Goal: Task Accomplishment & Management: Manage account settings

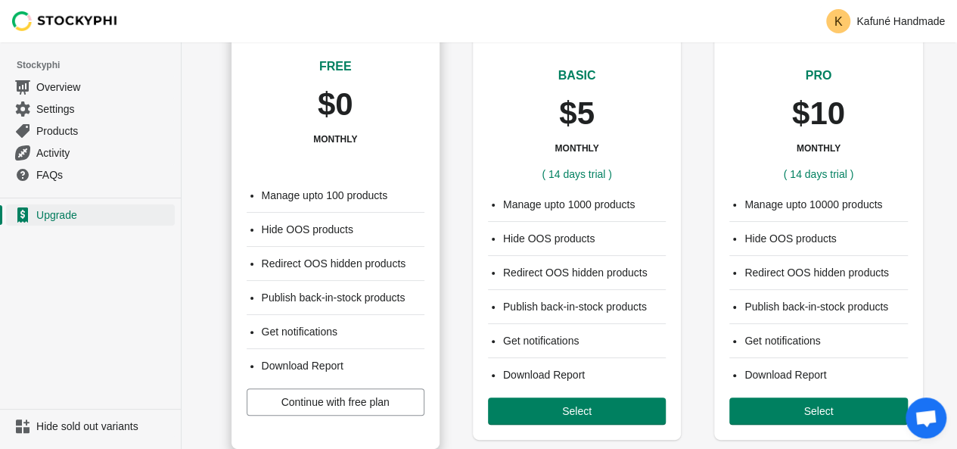
scroll to position [54, 0]
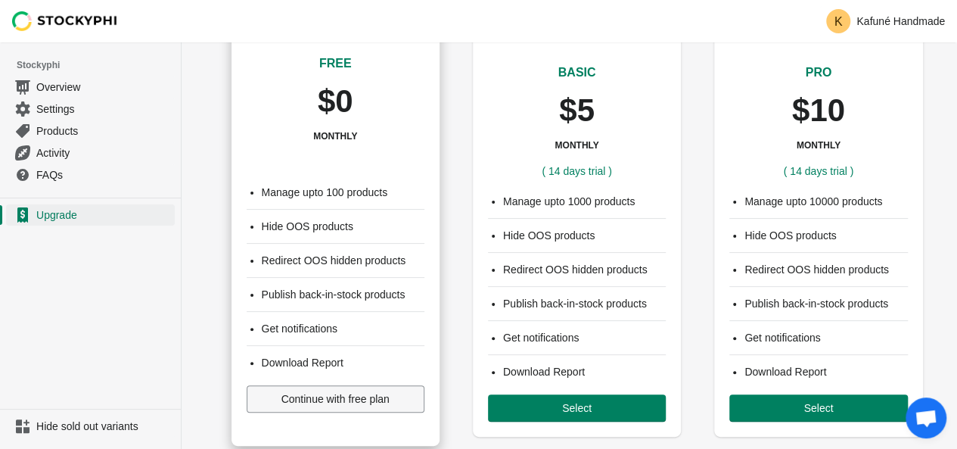
click at [345, 393] on span "Continue with free plan" at bounding box center [335, 399] width 108 height 12
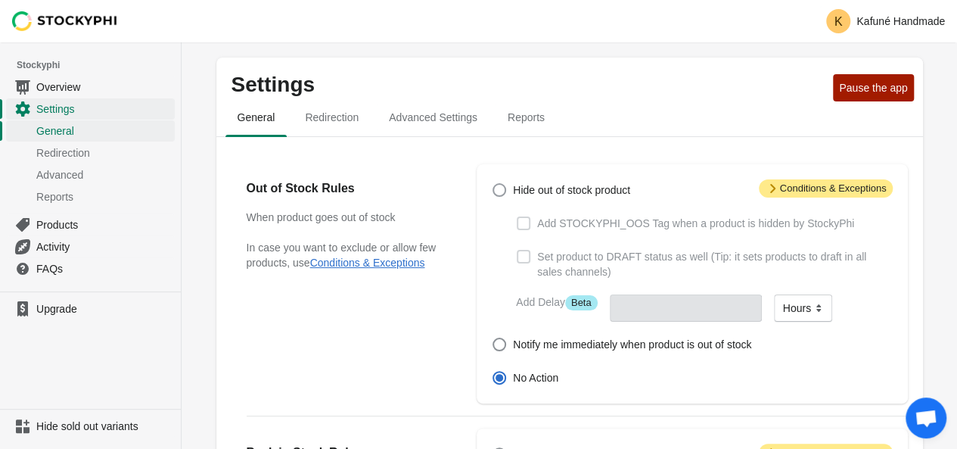
click at [498, 186] on span at bounding box center [499, 190] width 14 height 14
click at [493, 184] on input "Hide out of stock product" at bounding box center [492, 183] width 1 height 1
radio input "true"
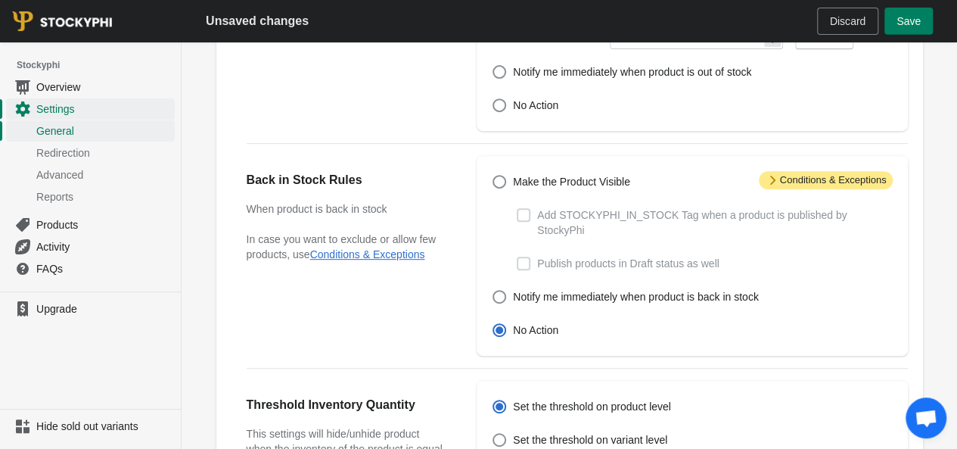
scroll to position [272, 0]
click at [501, 182] on span at bounding box center [499, 182] width 14 height 14
click at [493, 176] on input "Make the Product Visible" at bounding box center [492, 175] width 1 height 1
radio input "true"
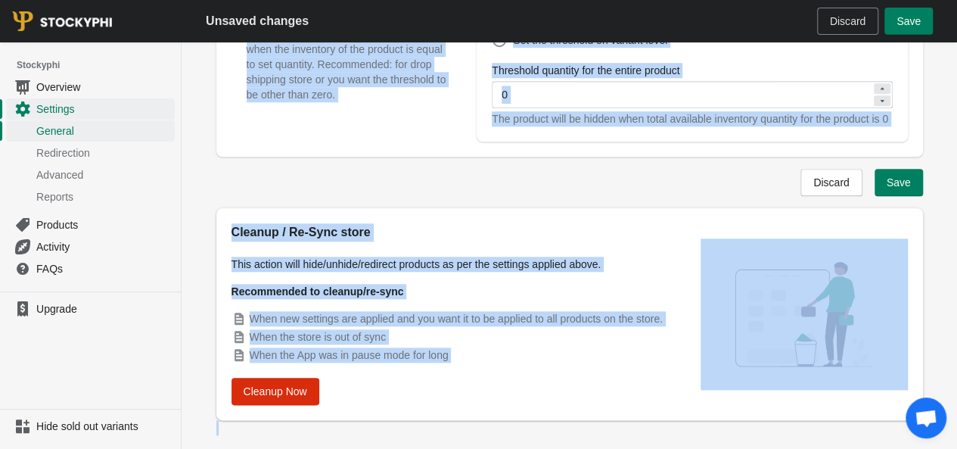
scroll to position [694, 0]
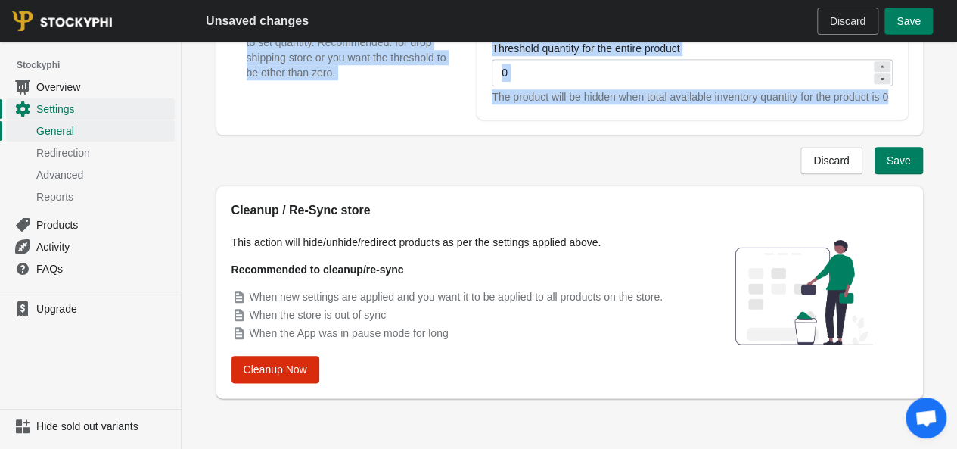
drag, startPoint x: 245, startPoint y: 191, endPoint x: 664, endPoint y: 116, distance: 425.8
copy div "Out of Stock Rules When product goes out of stock In case you want to exclude o…"
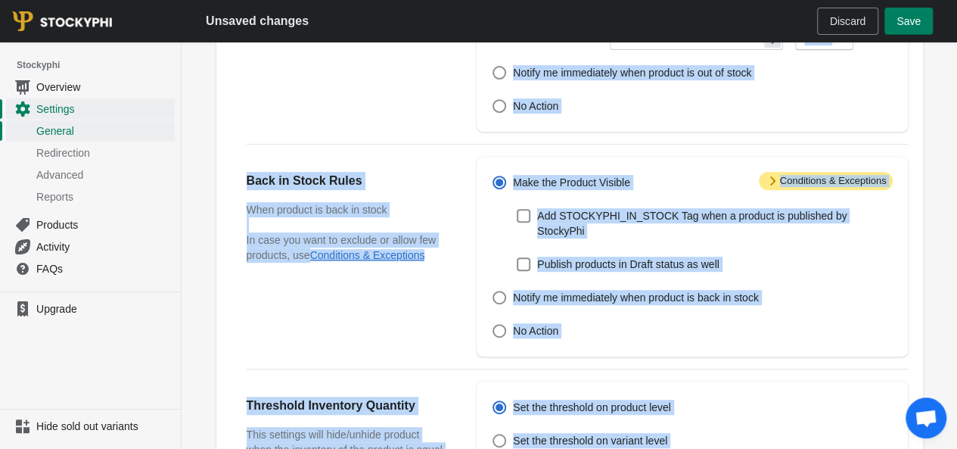
scroll to position [45, 0]
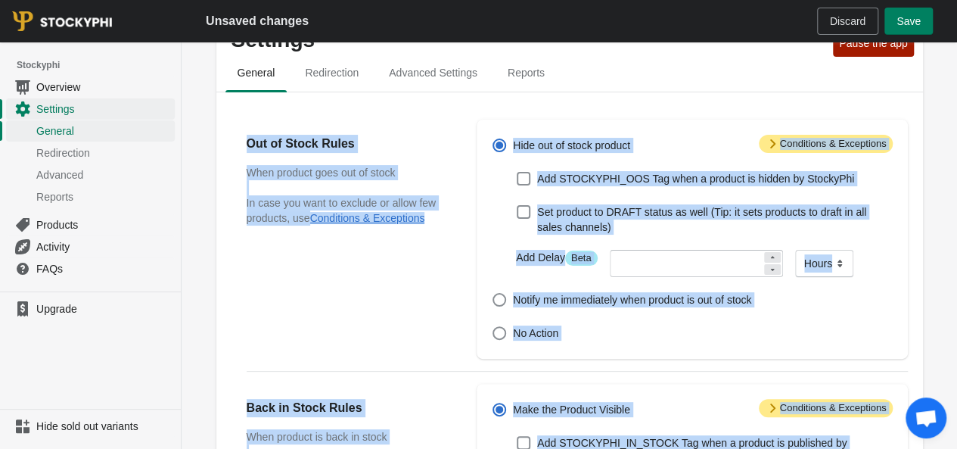
click at [700, 120] on div "Attention Conditions & Exceptions Hide out of stock product Add STOCKYPHI_OOS T…" at bounding box center [691, 239] width 430 height 239
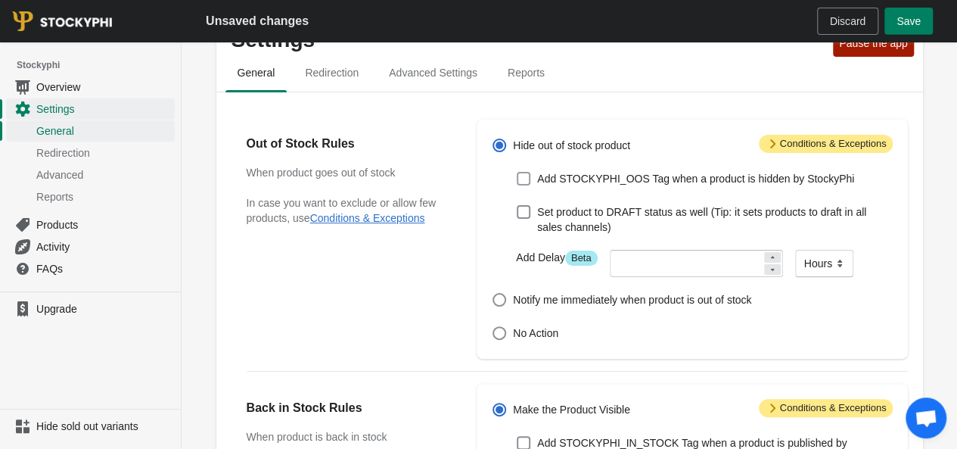
click at [524, 184] on span at bounding box center [524, 179] width 14 height 14
click at [517, 172] on input "Add STOCKYPHI_OOS Tag when a product is hidden by StockyPhi" at bounding box center [517, 172] width 1 height 1
checkbox input "true"
click at [492, 293] on span at bounding box center [499, 300] width 14 height 14
click at [492, 293] on input "Notify me immediately when product is out of stock" at bounding box center [492, 293] width 1 height 1
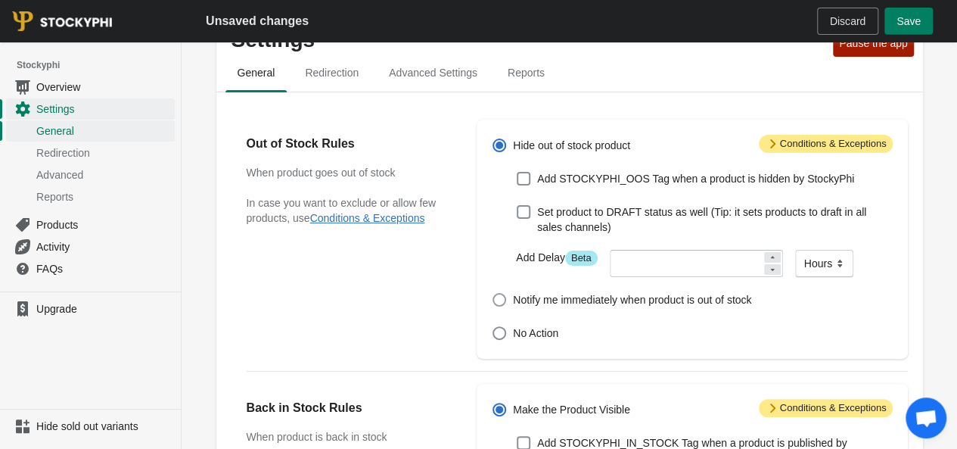
radio input "true"
checkbox input "false"
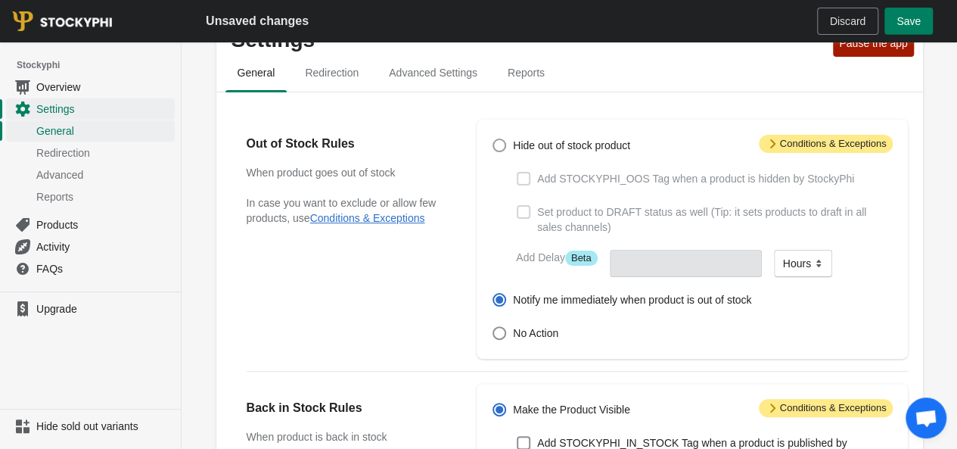
click at [497, 143] on span at bounding box center [499, 145] width 14 height 14
click at [493, 139] on input "Hide out of stock product" at bounding box center [492, 138] width 1 height 1
radio input "true"
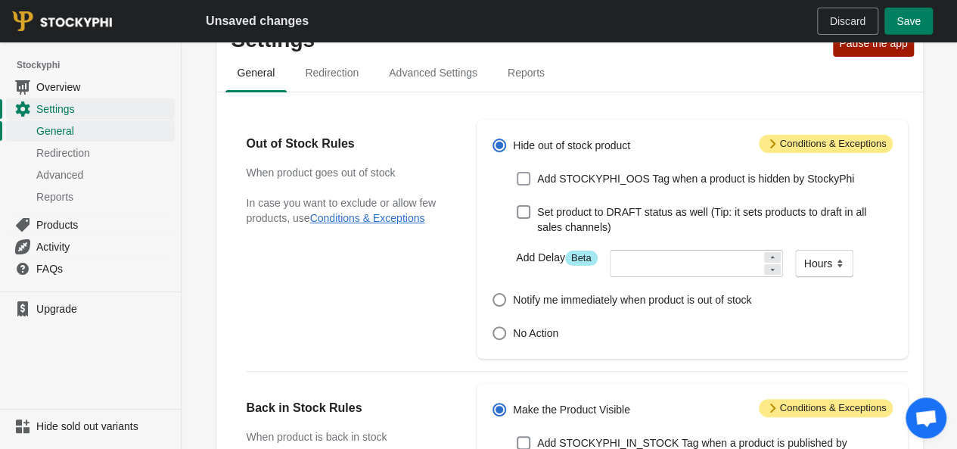
click at [526, 172] on span at bounding box center [524, 179] width 14 height 14
click at [517, 172] on input "Add STOCKYPHI_OOS Tag when a product is hidden by StockyPhi" at bounding box center [517, 172] width 1 height 1
checkbox input "true"
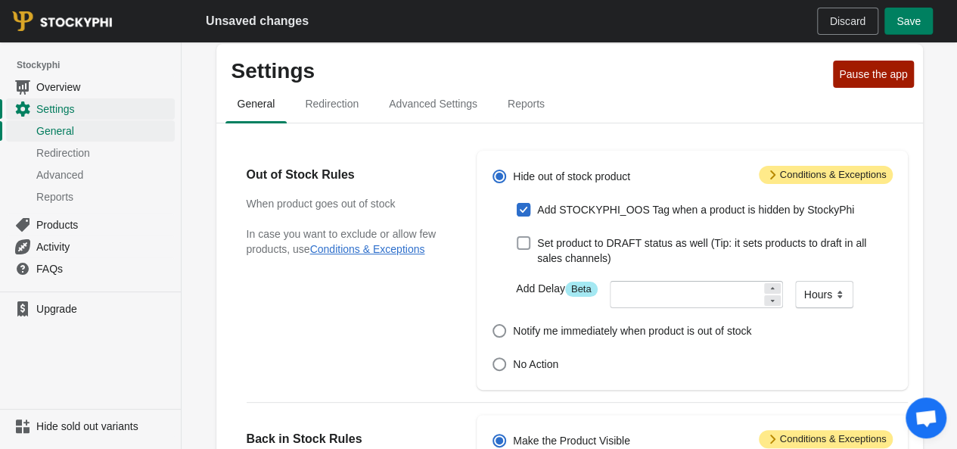
scroll to position [13, 0]
click at [520, 197] on div "Hide out of stock product Add STOCKYPHI_OOS Tag when a product is hidden by Sto…" at bounding box center [683, 270] width 415 height 209
click at [520, 207] on span at bounding box center [524, 210] width 14 height 14
click at [517, 204] on input "Add STOCKYPHI_OOS Tag when a product is hidden by StockyPhi" at bounding box center [517, 203] width 1 height 1
checkbox input "false"
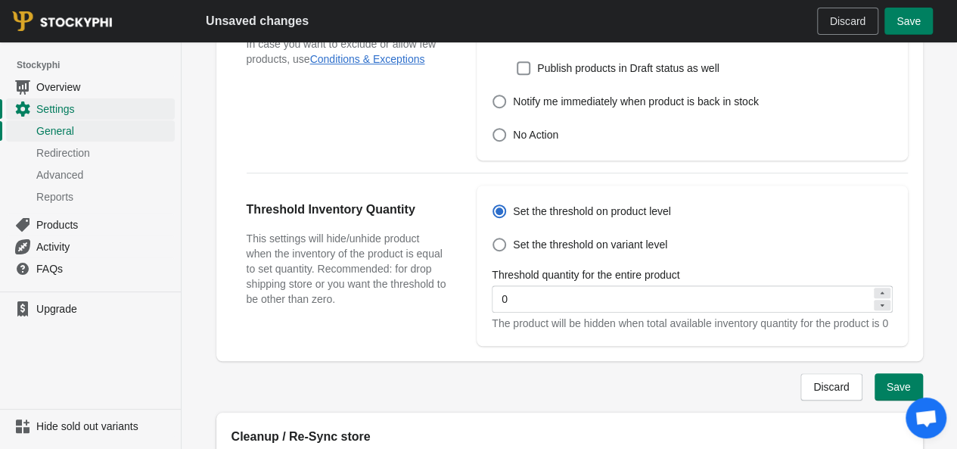
scroll to position [461, 0]
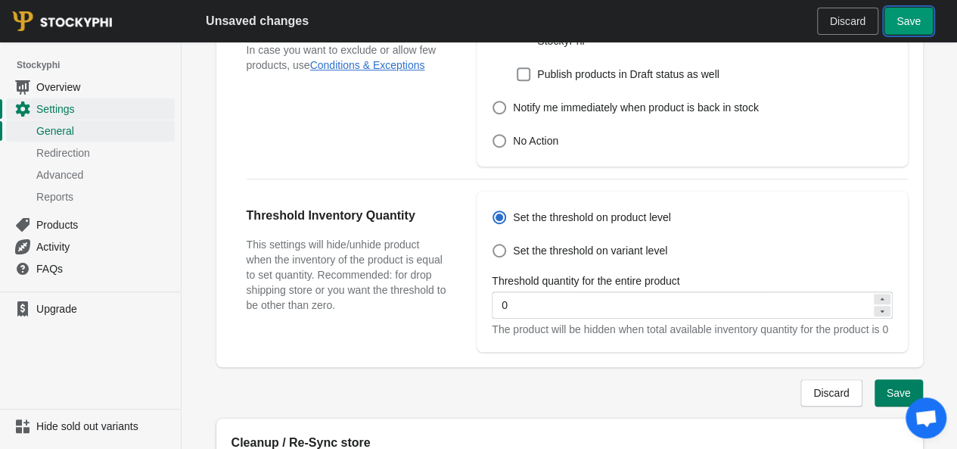
click at [898, 17] on span "Save" at bounding box center [908, 21] width 24 height 12
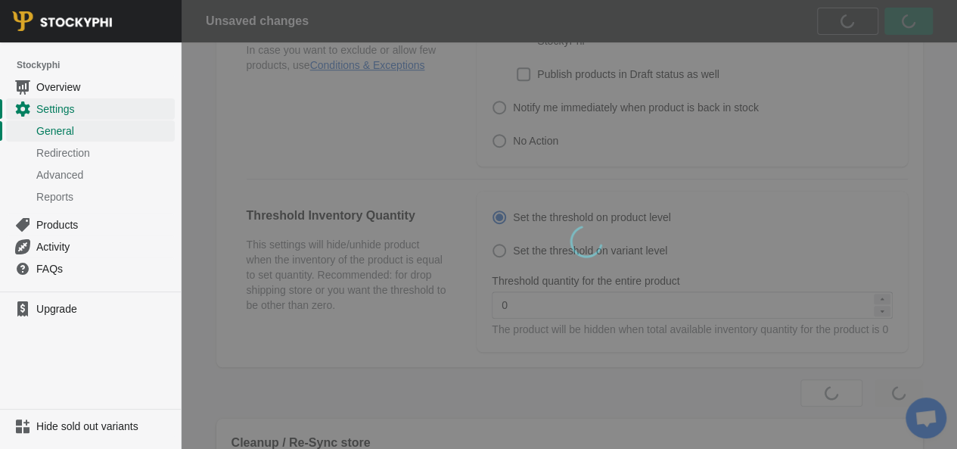
scroll to position [0, 0]
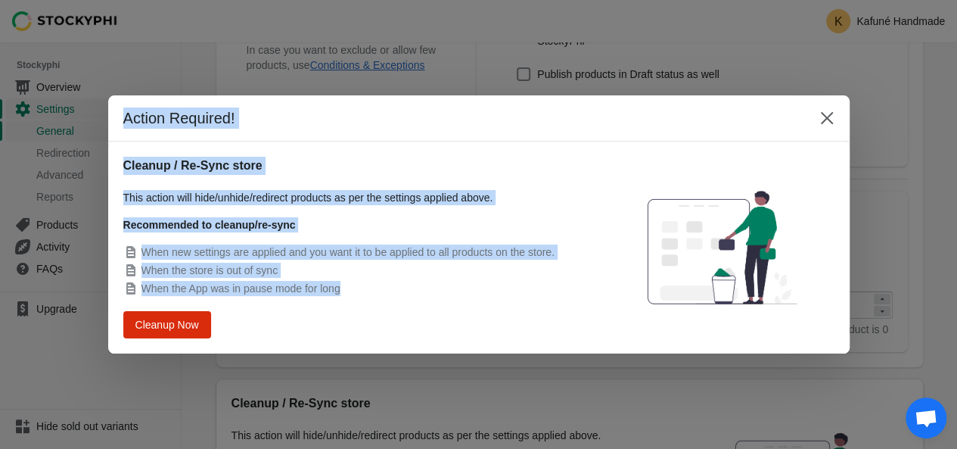
drag, startPoint x: 120, startPoint y: 120, endPoint x: 439, endPoint y: 294, distance: 362.8
click at [439, 294] on div "Action Required! Cleanup / Re-Sync store This action will hide/unhide/redirect …" at bounding box center [478, 224] width 741 height 258
copy div "Action Required! Cleanup / Re-Sync store This action will hide/unhide/redirect …"
click at [196, 320] on span "Cleanup Now" at bounding box center [166, 324] width 57 height 11
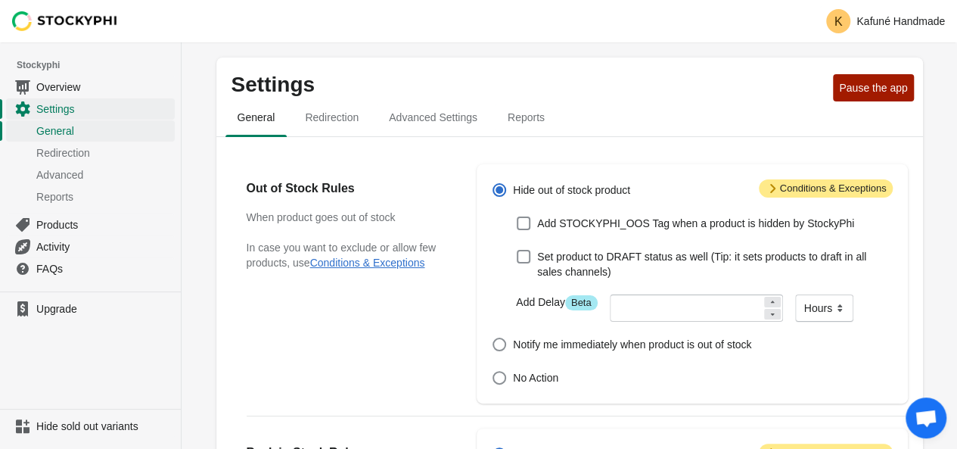
scroll to position [461, 0]
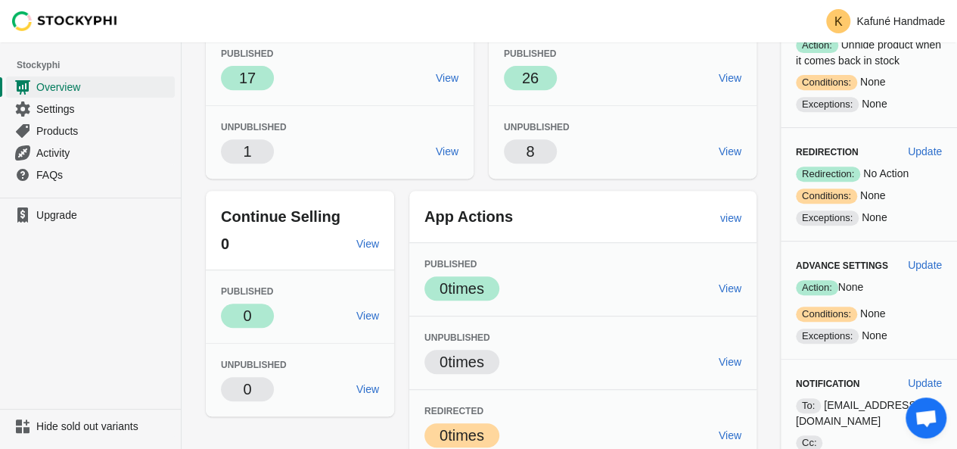
scroll to position [273, 0]
